Goal: Contribute content: Contribute content

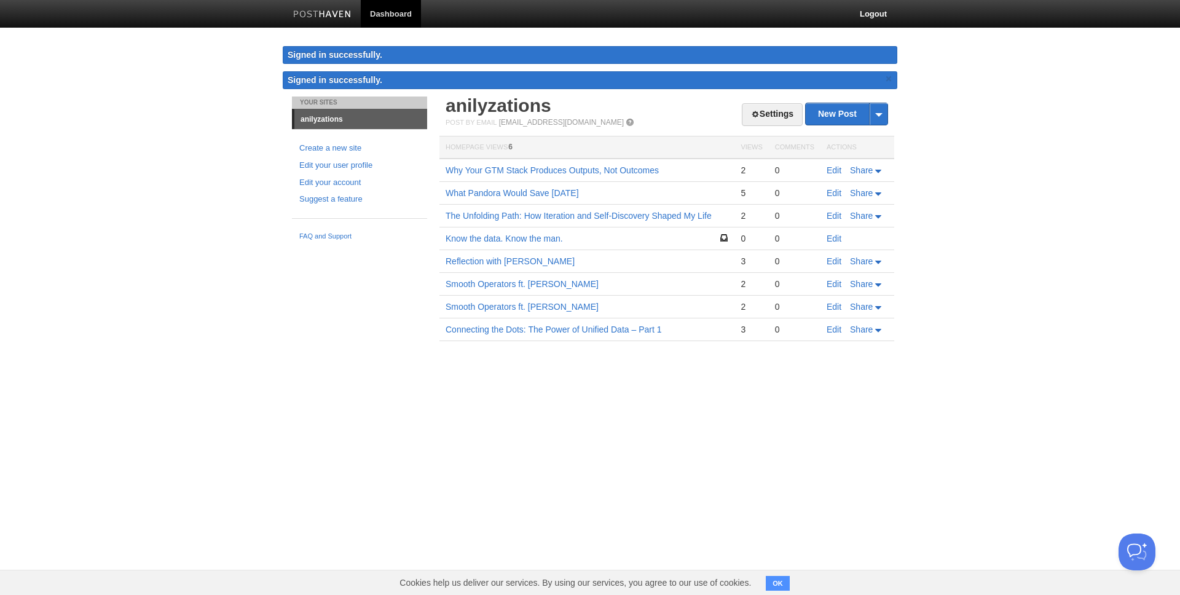
drag, startPoint x: 611, startPoint y: 411, endPoint x: 709, endPoint y: 334, distance: 124.3
click at [611, 377] on html "Dashboard Logout Signed in successfully. Signed in successfully. × Your Sites a…" at bounding box center [590, 188] width 1180 height 377
click at [848, 114] on link "New Post" at bounding box center [847, 114] width 82 height 22
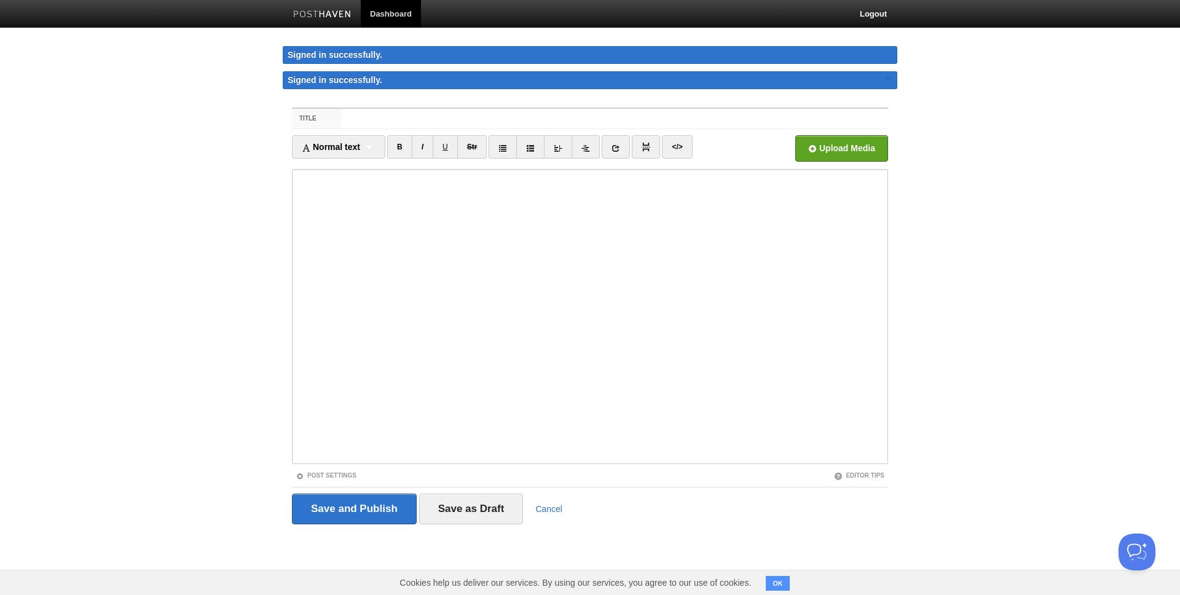
click at [561, 116] on input "Title" at bounding box center [615, 119] width 546 height 20
click at [1051, 232] on body "Dashboard Logout Signed in successfully. Signed in successfully. × Your Sites a…" at bounding box center [590, 285] width 1180 height 570
click at [750, 119] on fieldset "Title Normal text Normal text Heading 1 Heading 2 Heading 3 B I U Str ×" at bounding box center [590, 321] width 596 height 426
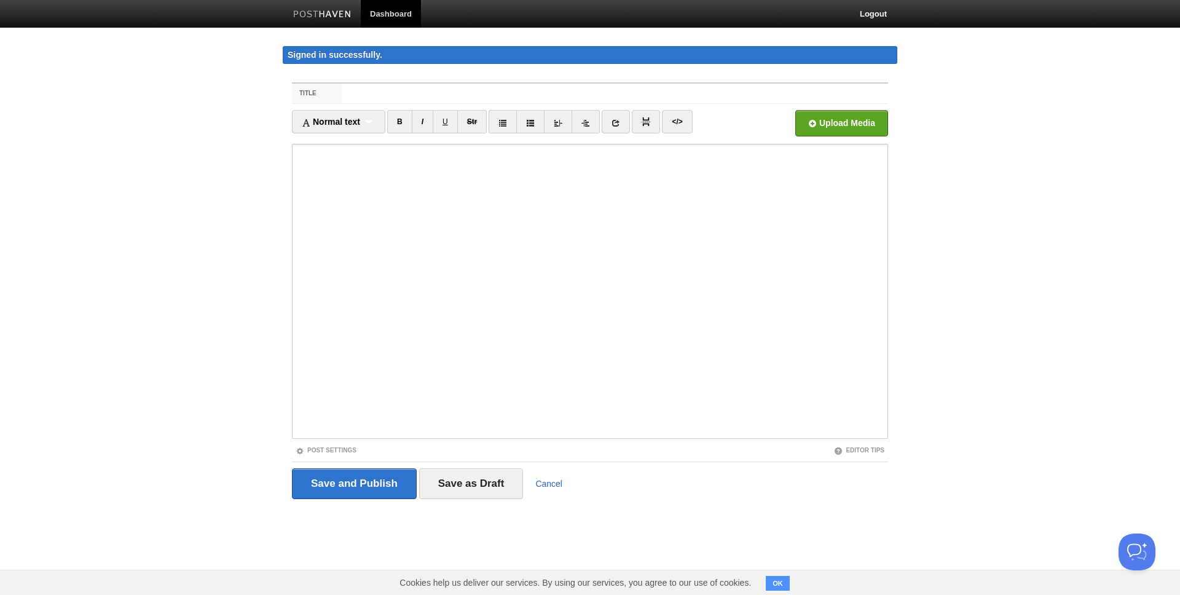
click at [549, 487] on link "Cancel" at bounding box center [548, 484] width 27 height 10
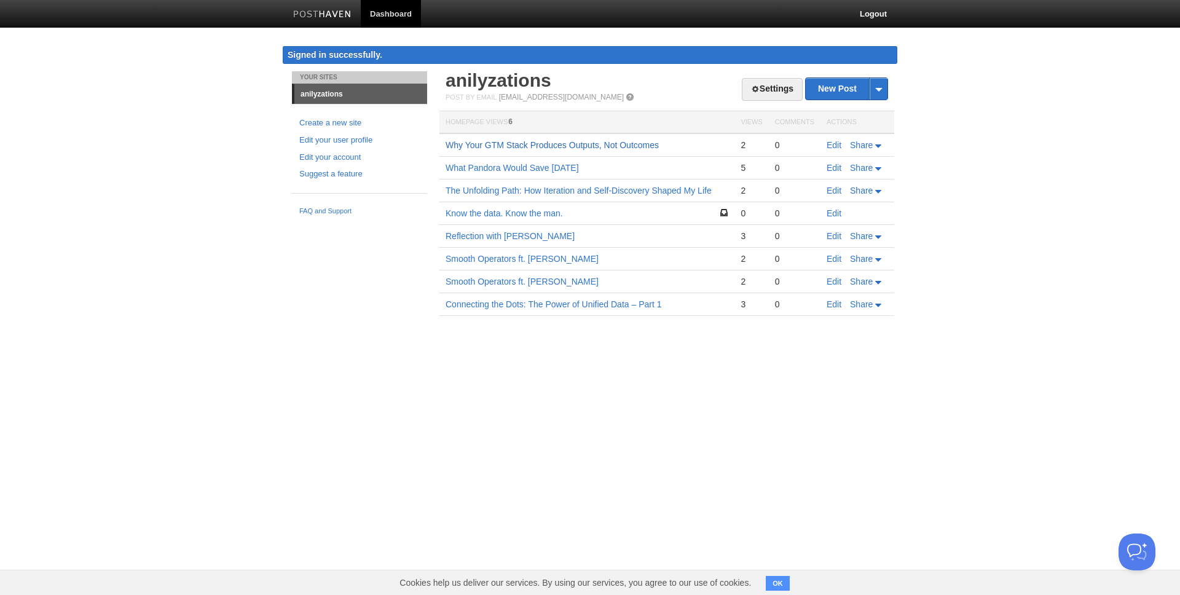
click at [600, 148] on link "Why Your GTM Stack Produces Outputs, Not Outcomes" at bounding box center [552, 145] width 213 height 10
click at [1090, 152] on body "Dashboard Logout Signed in successfully. Signed in successfully. × Your Sites a…" at bounding box center [590, 176] width 1180 height 352
